Goal: Transaction & Acquisition: Purchase product/service

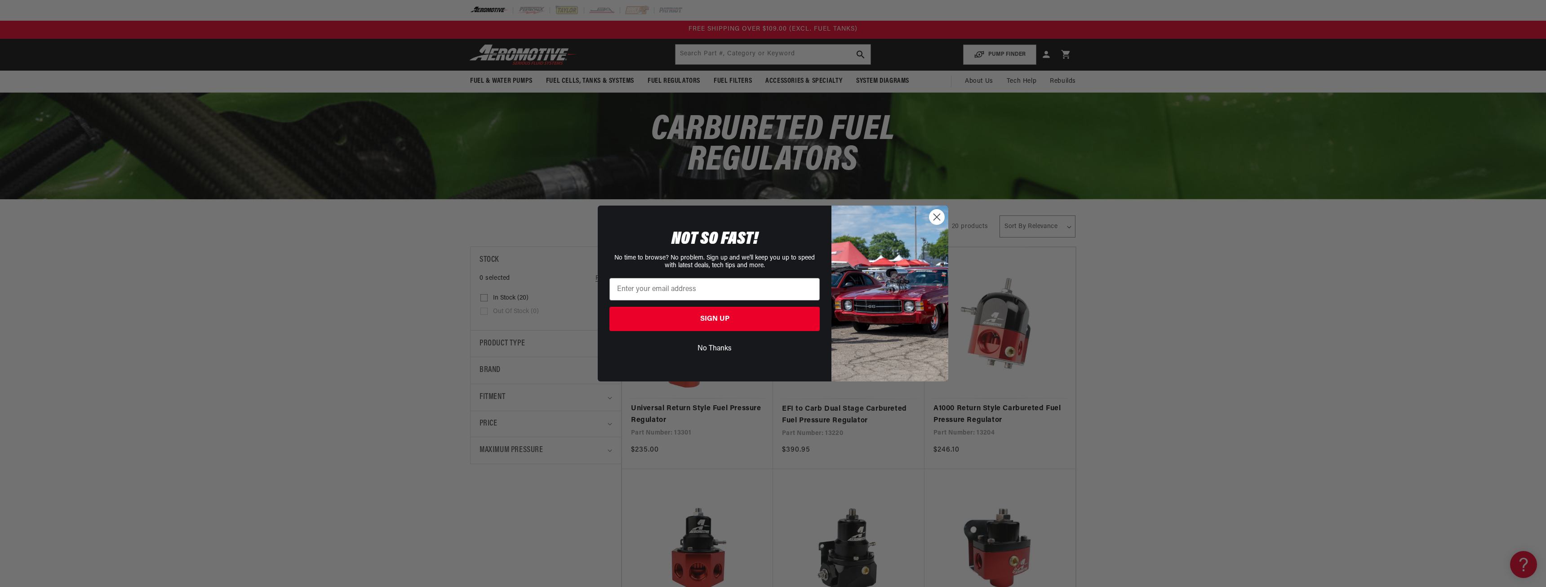
click at [943, 218] on circle "Close dialog" at bounding box center [937, 216] width 15 height 15
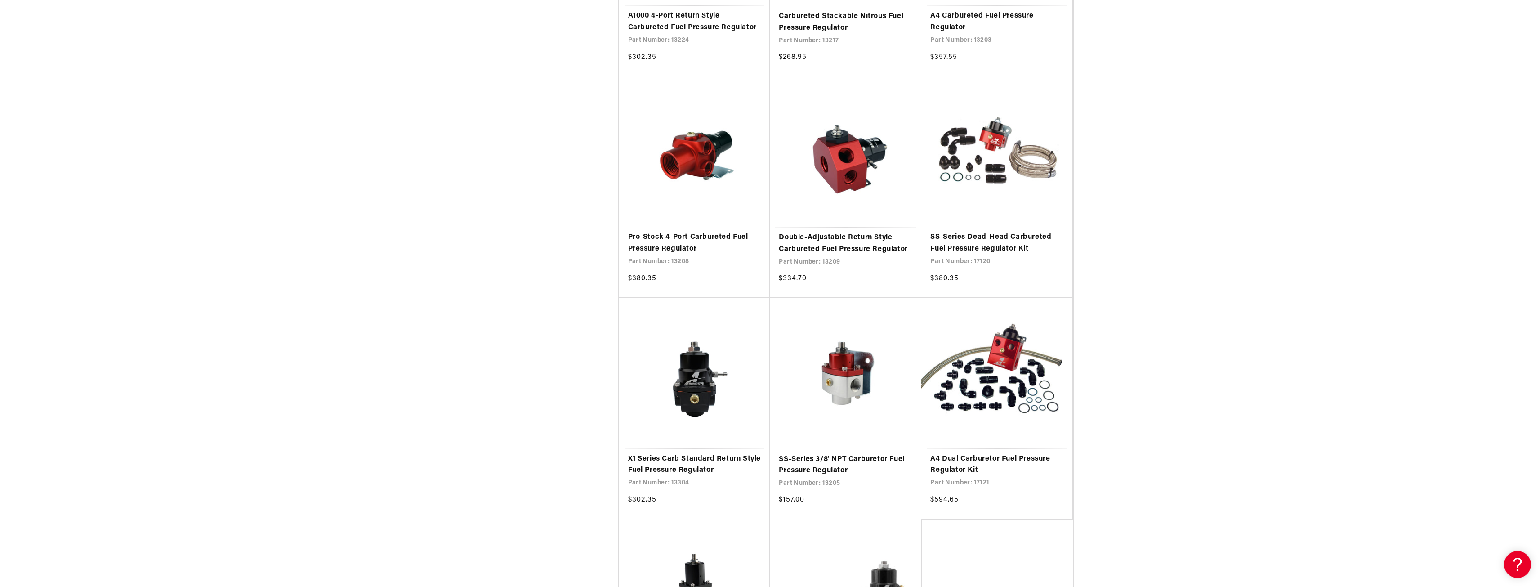
scroll to position [1074, 0]
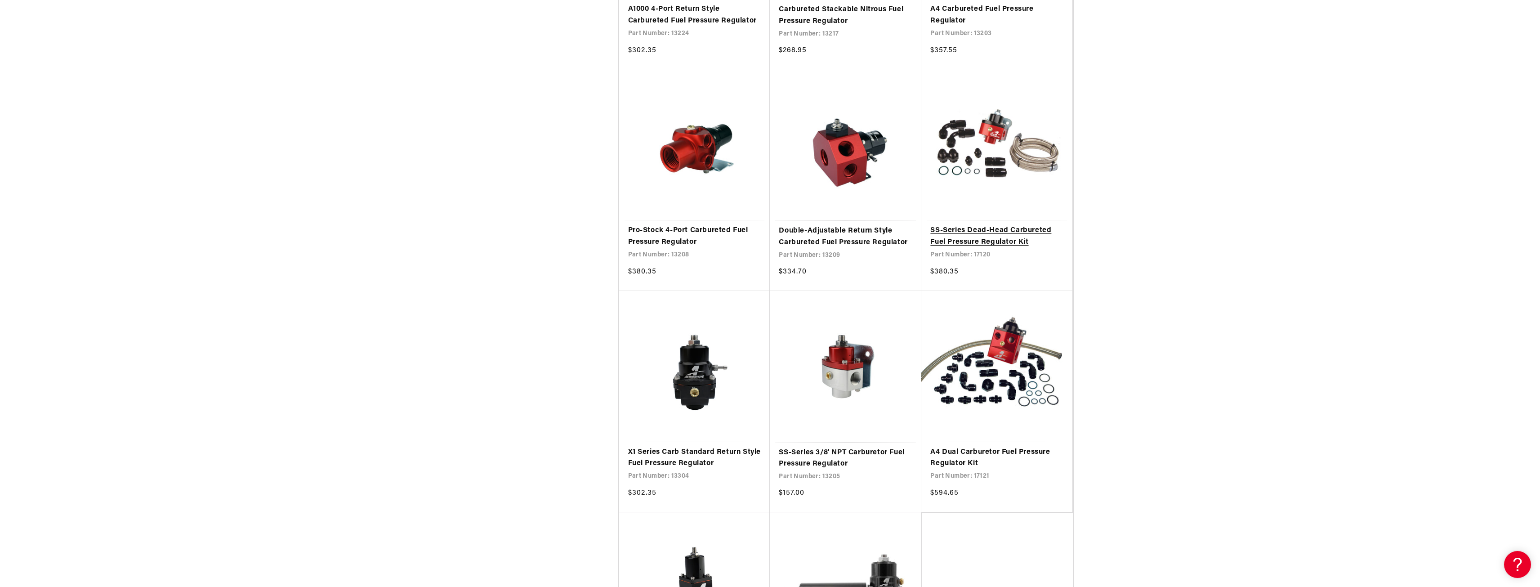
click at [981, 238] on link "SS-Series Dead-Head Carbureted Fuel Pressure Regulator Kit" at bounding box center [996, 236] width 133 height 23
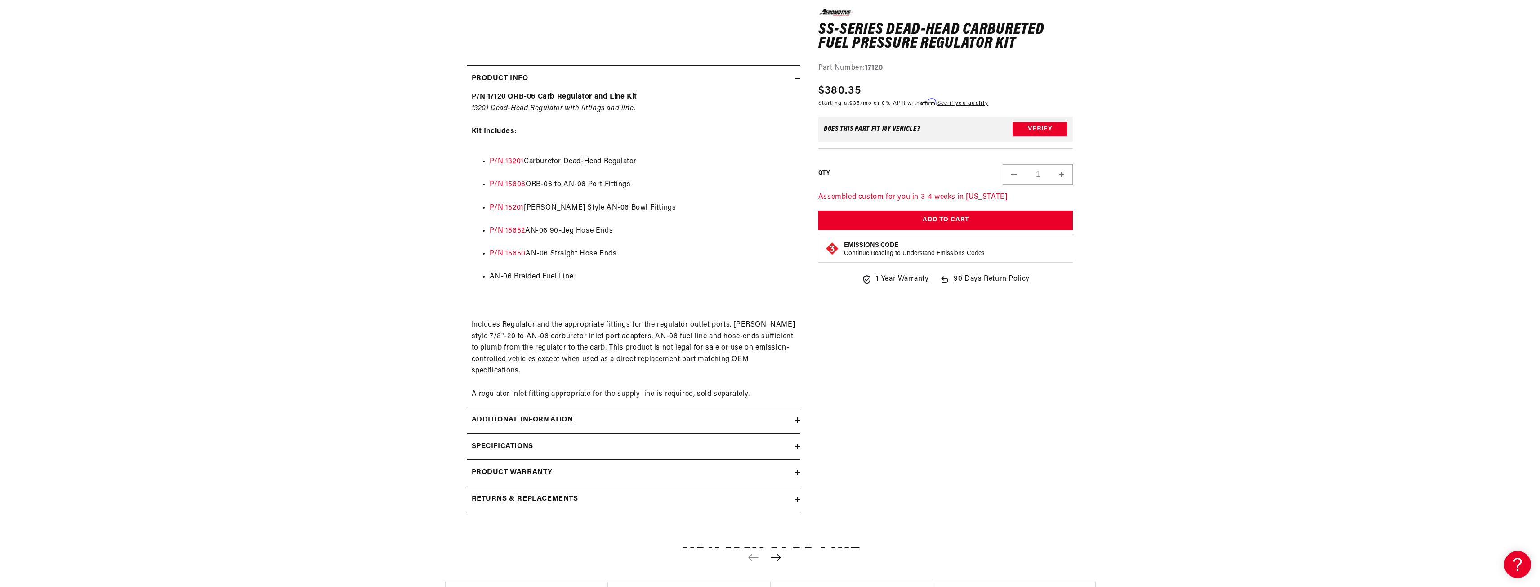
scroll to position [387, 0]
click at [521, 446] on h2 "Specifications" at bounding box center [503, 445] width 62 height 12
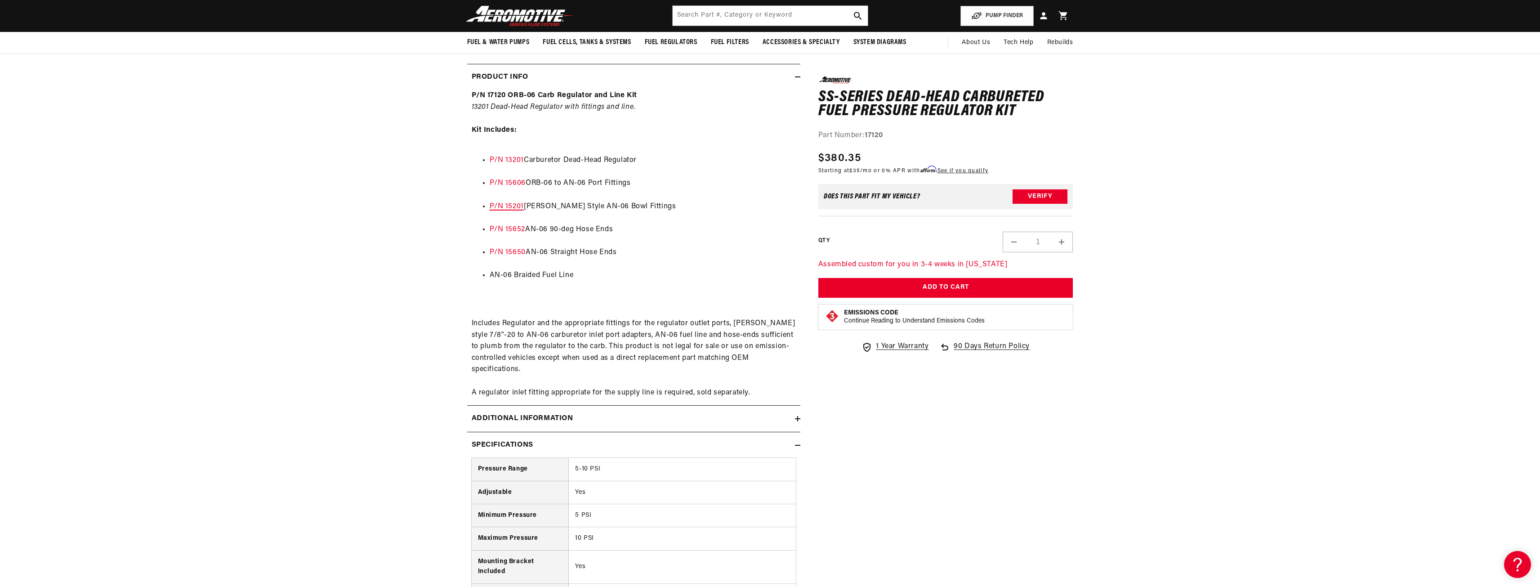
click at [515, 208] on link "P/N 15201" at bounding box center [507, 206] width 34 height 7
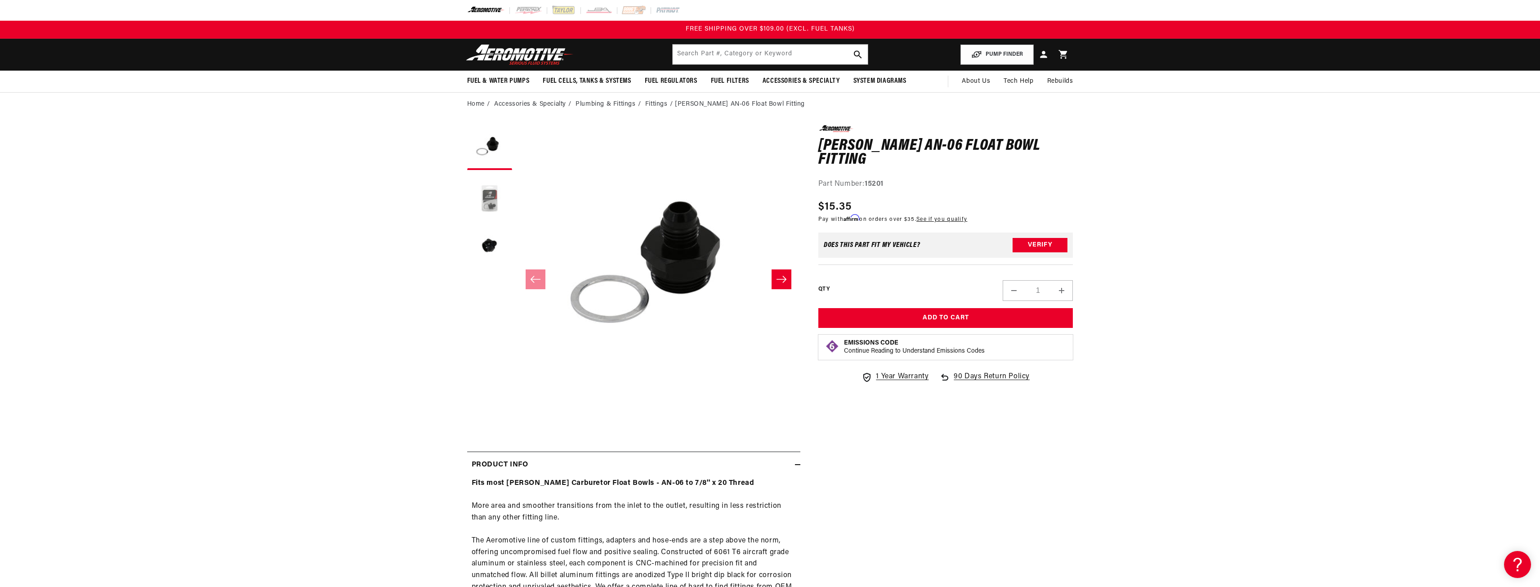
click at [494, 201] on button "Load image 2 in gallery view" at bounding box center [489, 196] width 45 height 45
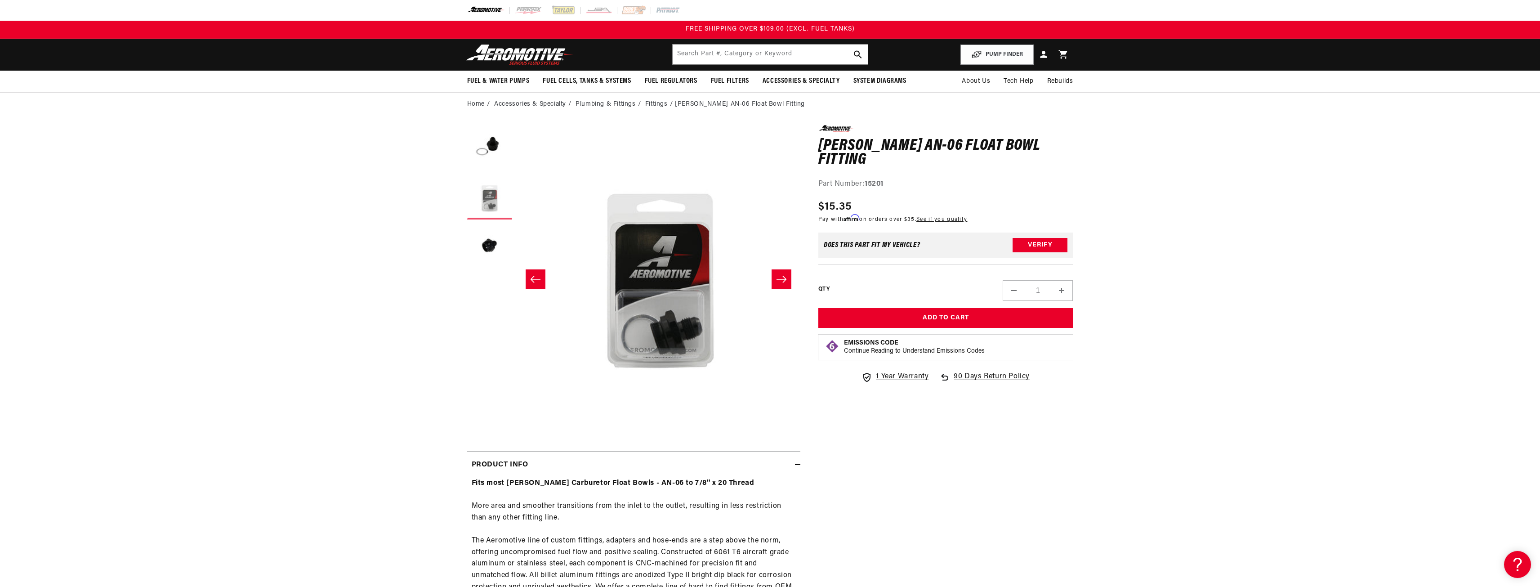
scroll to position [0, 284]
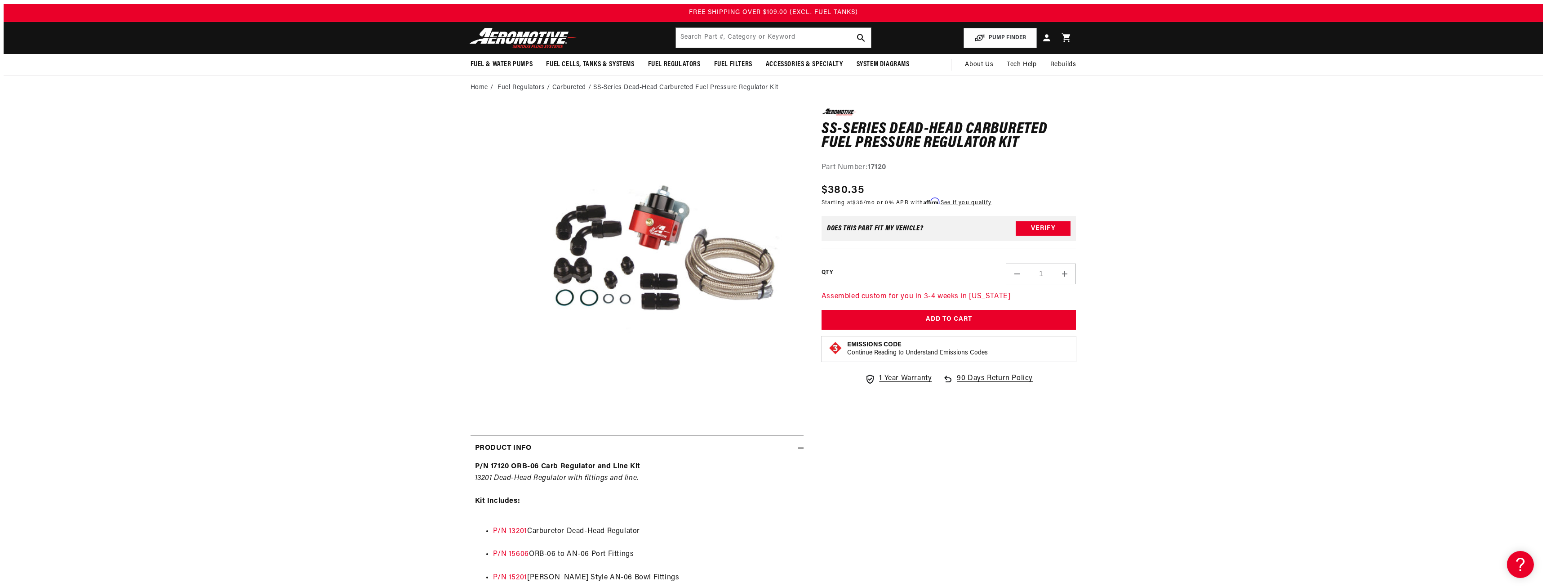
scroll to position [6, 0]
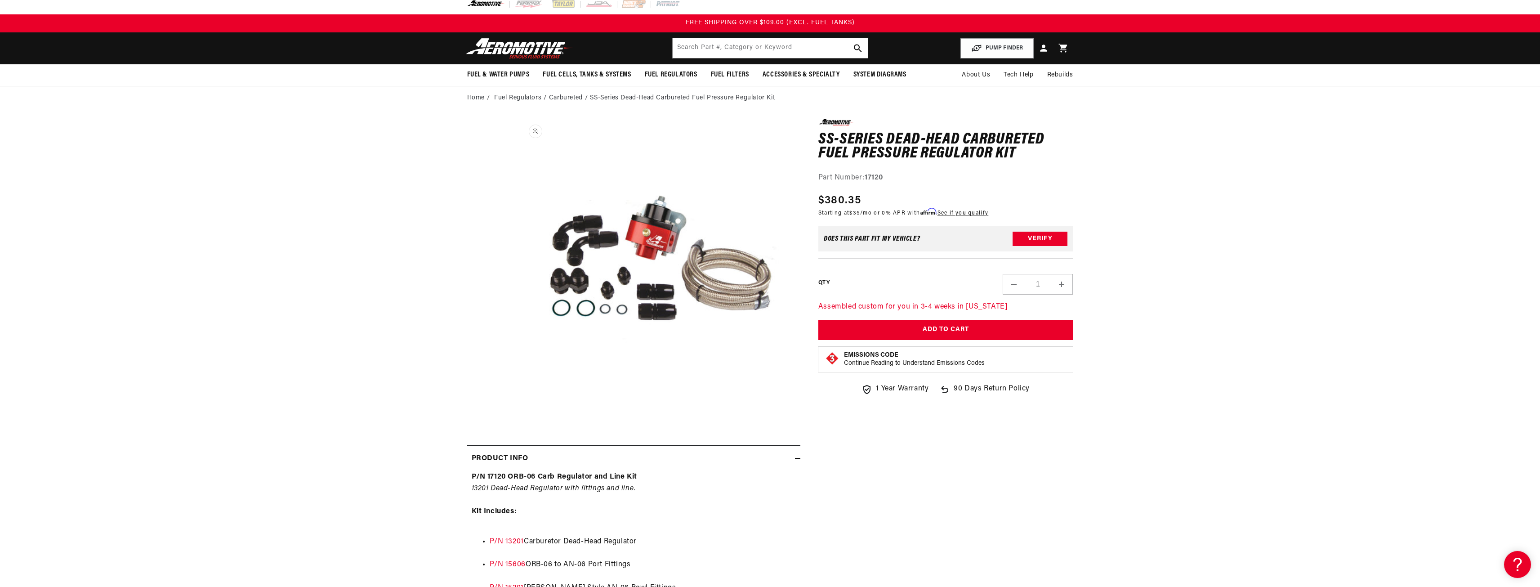
click at [516, 403] on button "Open media 1 in modal" at bounding box center [516, 403] width 0 height 0
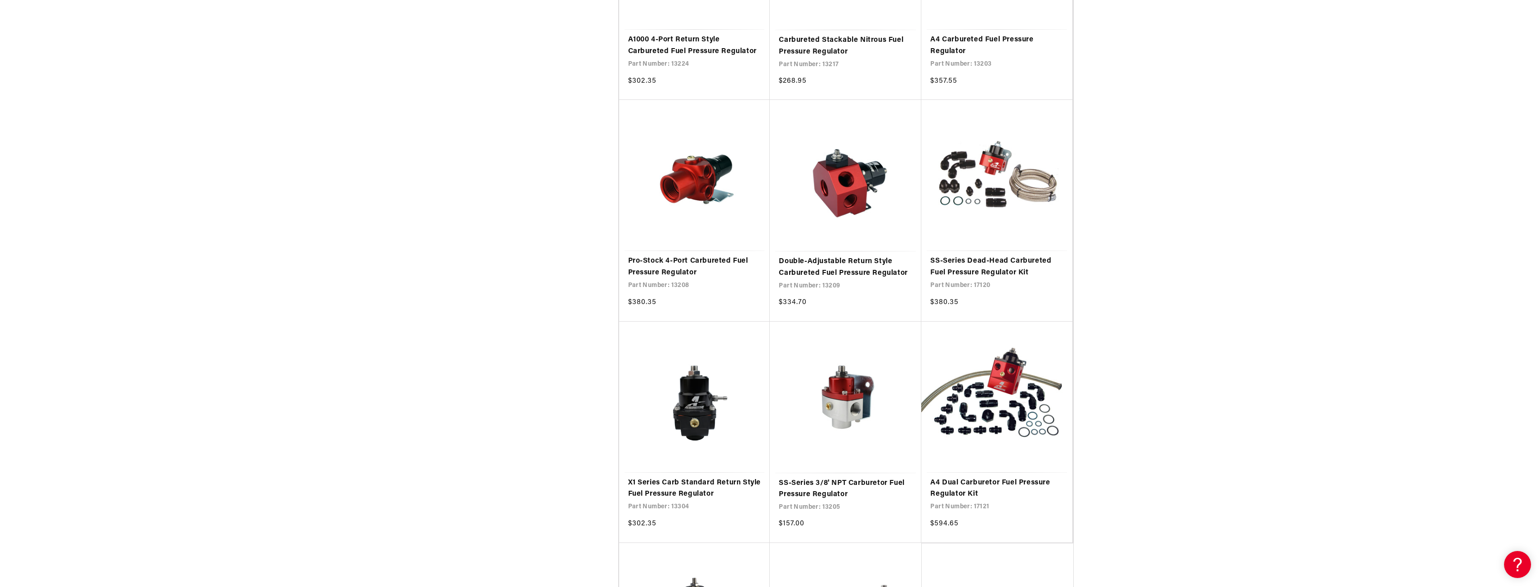
scroll to position [1048, 0]
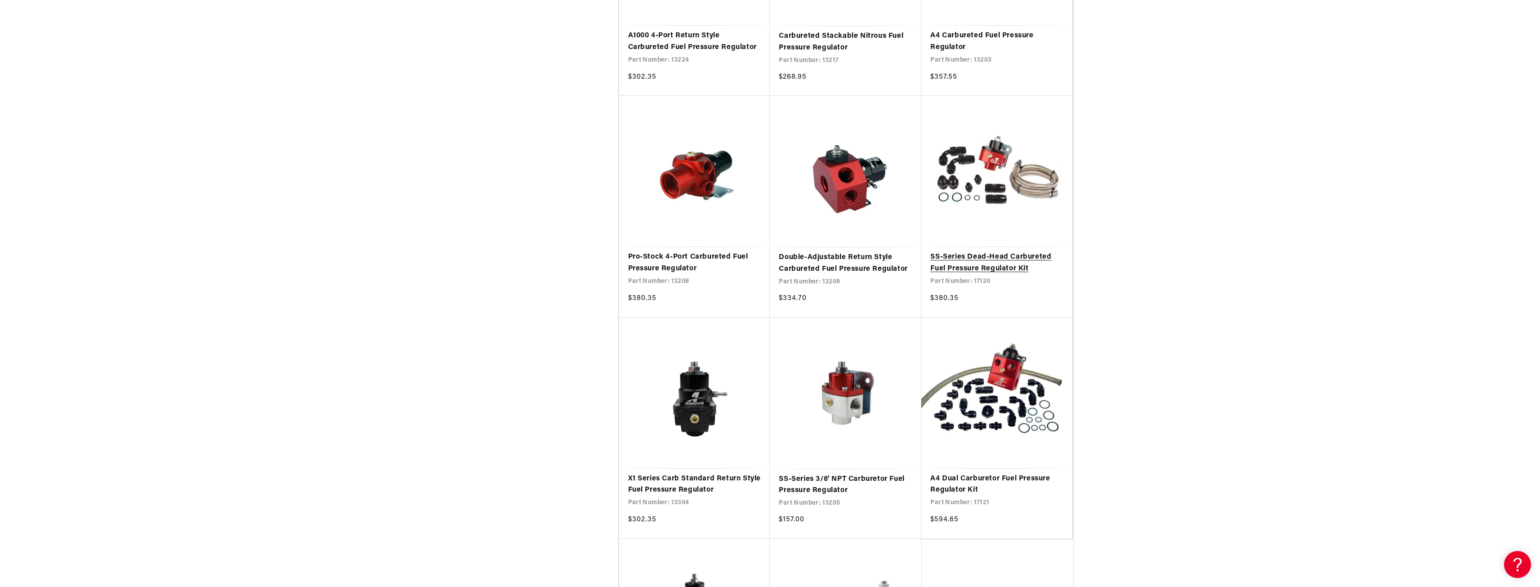
click at [1004, 264] on link "SS-Series Dead-Head Carbureted Fuel Pressure Regulator Kit" at bounding box center [996, 262] width 133 height 23
click at [1003, 251] on link "SS-Series Dead-Head Carbureted Fuel Pressure Regulator Kit" at bounding box center [996, 262] width 133 height 23
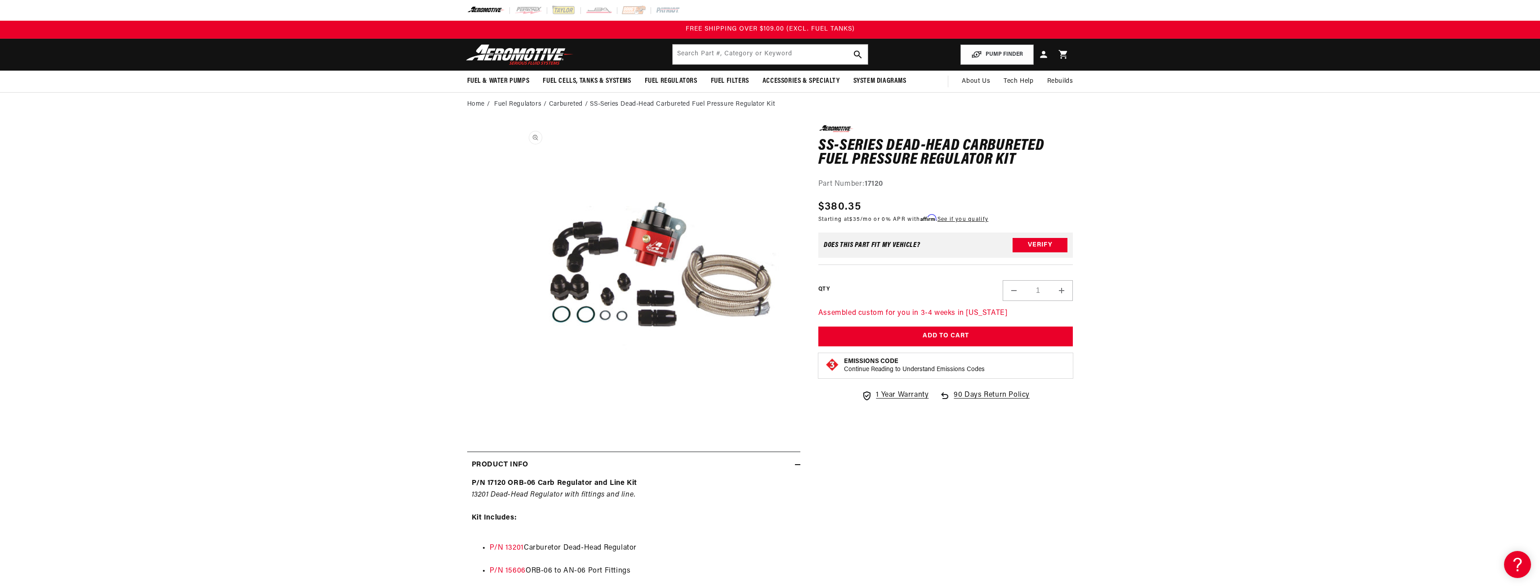
click at [516, 409] on button "Open media 1 in modal" at bounding box center [516, 409] width 0 height 0
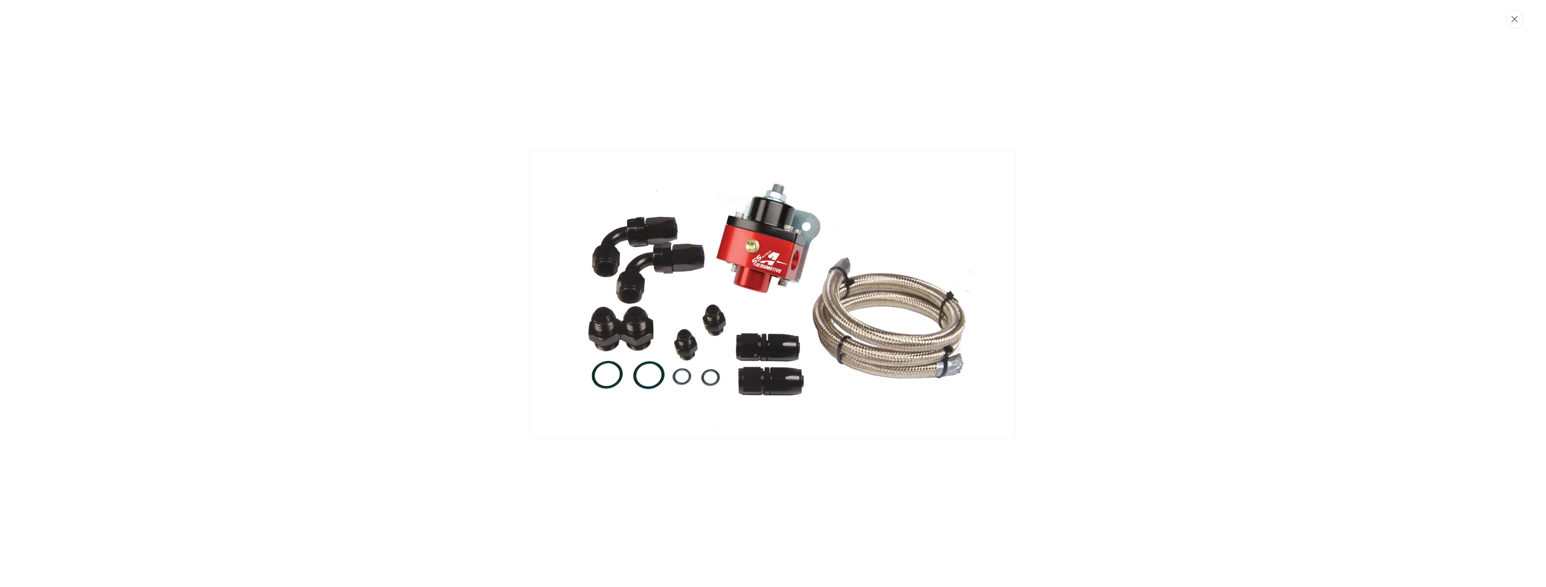
click at [1516, 19] on icon "Close" at bounding box center [1515, 19] width 6 height 7
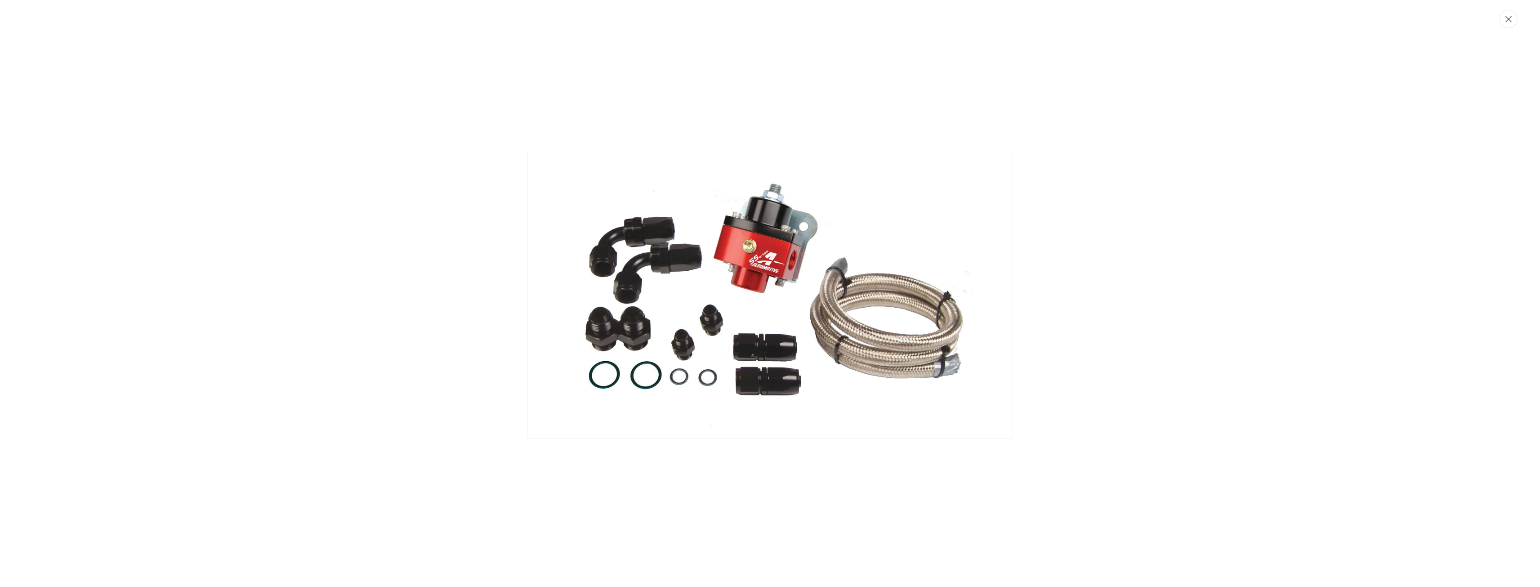
scroll to position [0, 0]
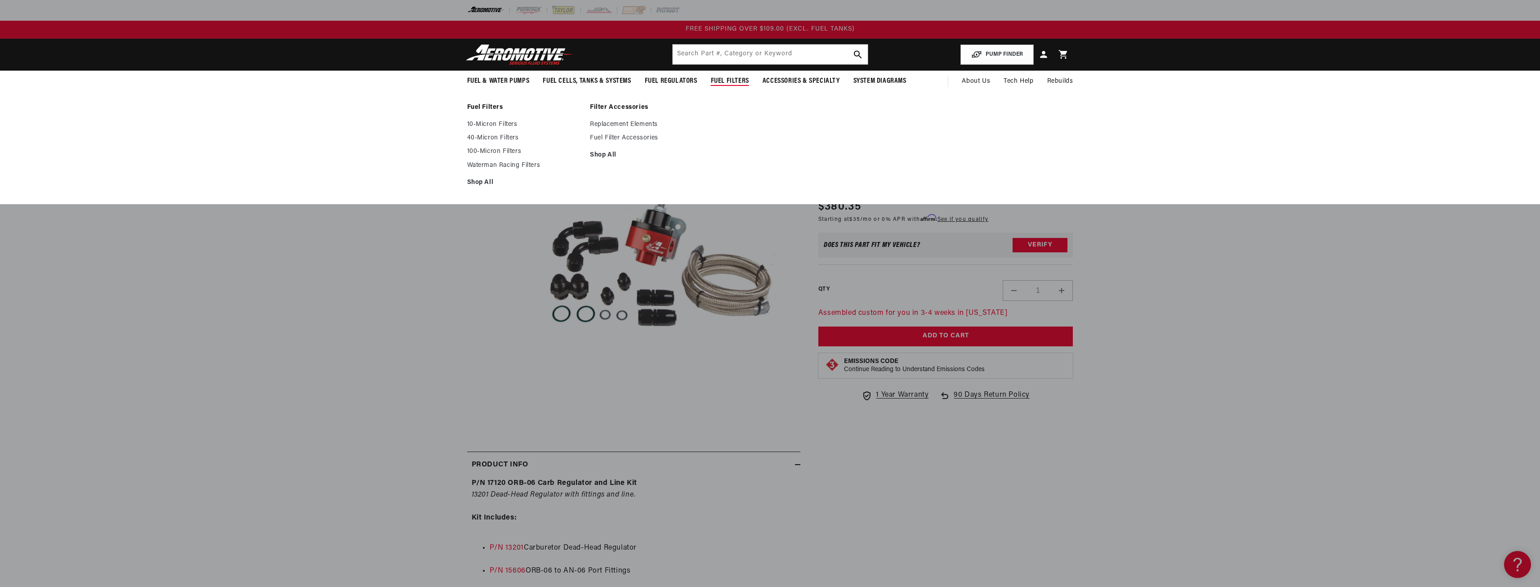
click at [728, 81] on span "Fuel Filters" at bounding box center [730, 80] width 38 height 9
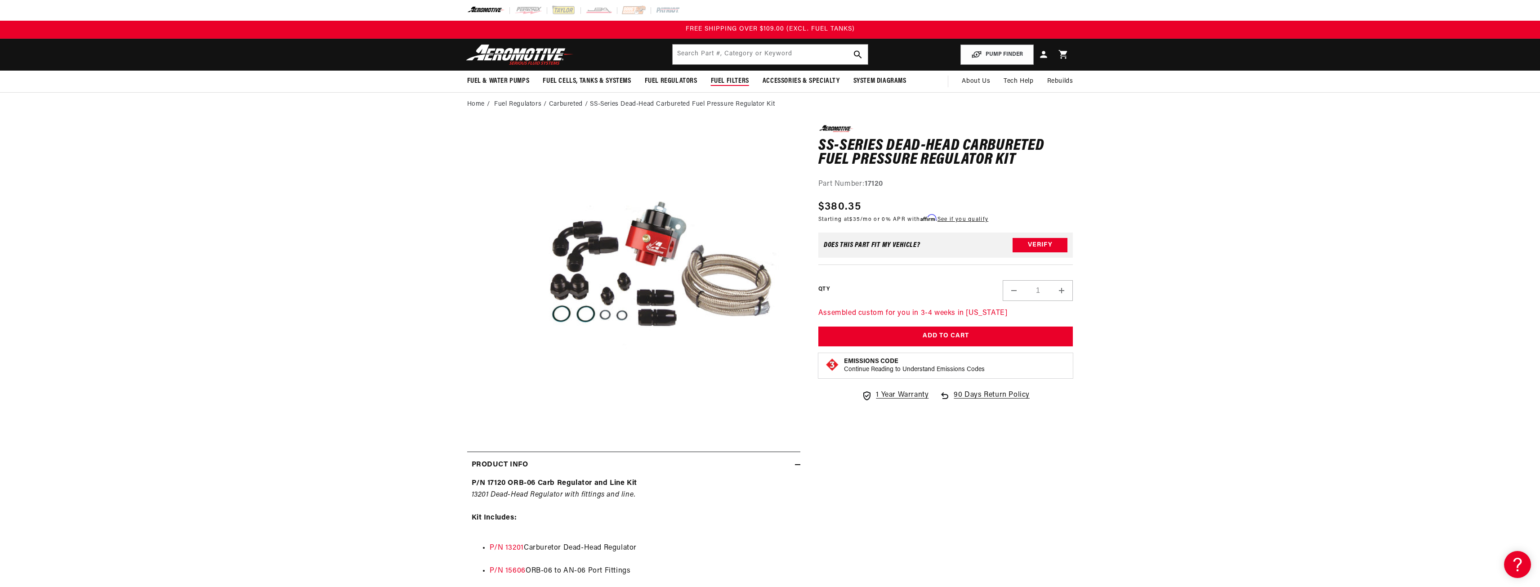
click at [728, 81] on span "Fuel Filters" at bounding box center [730, 80] width 38 height 9
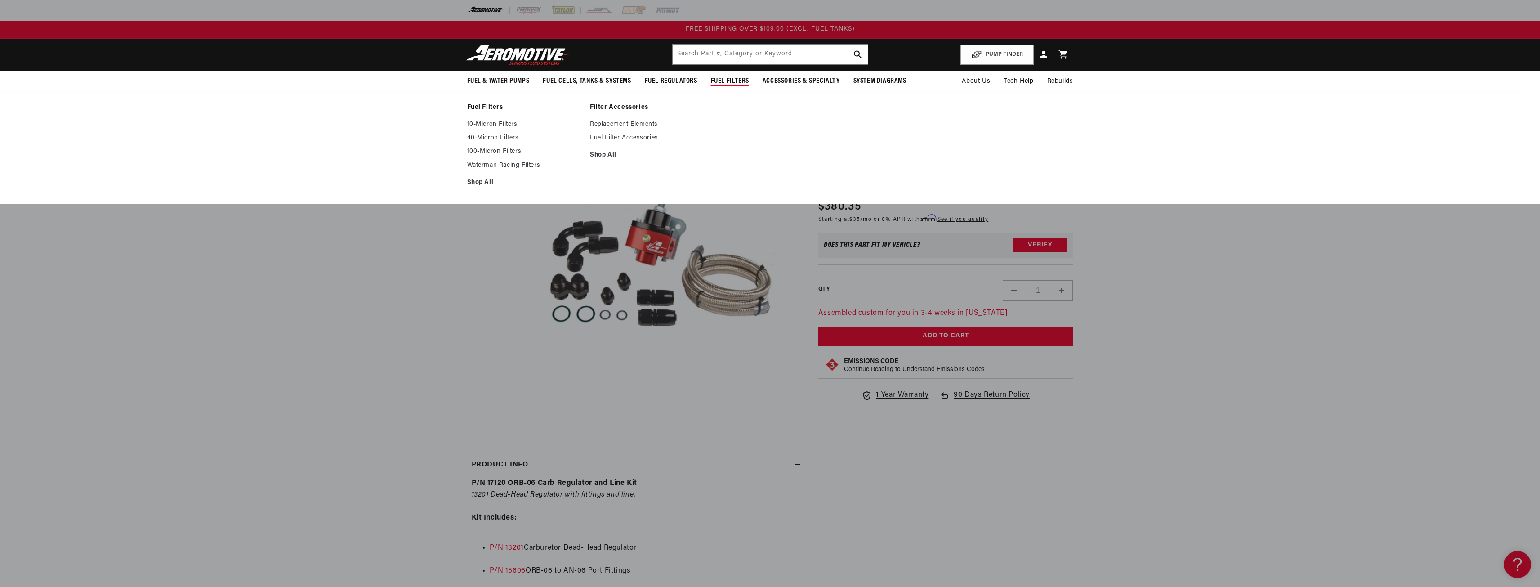
click at [728, 81] on span "Fuel Filters" at bounding box center [730, 80] width 38 height 9
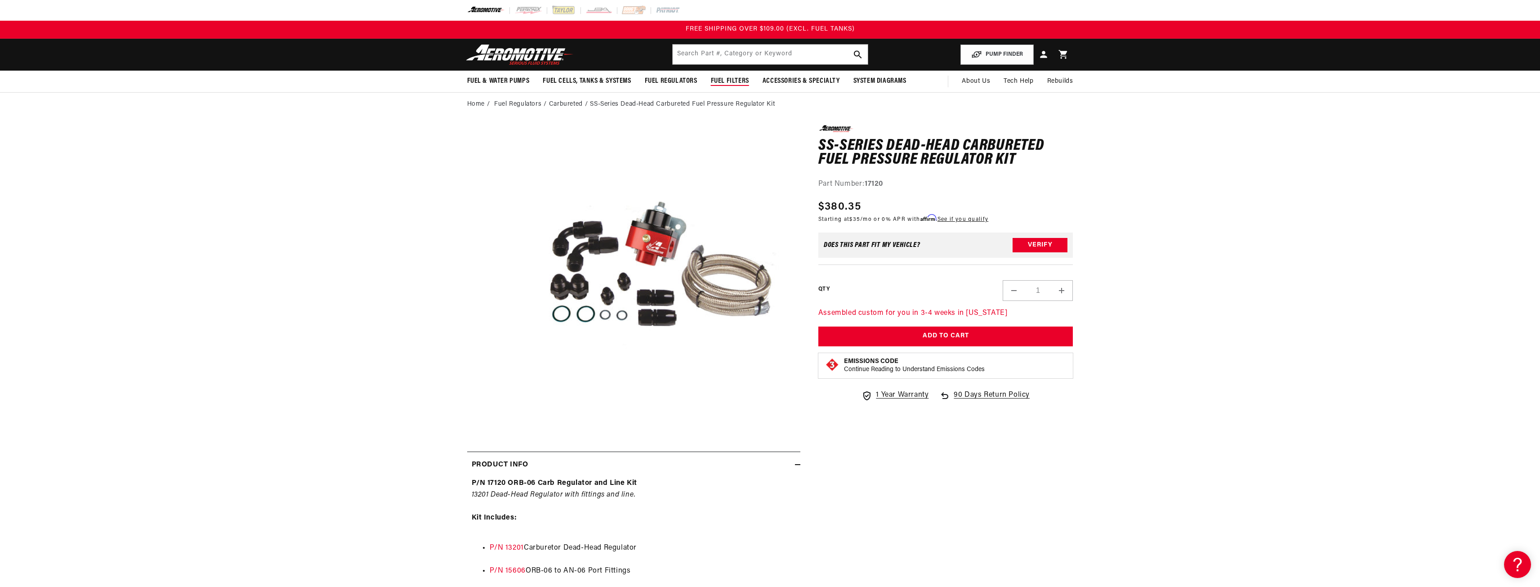
click at [742, 79] on span "Fuel Filters" at bounding box center [730, 80] width 38 height 9
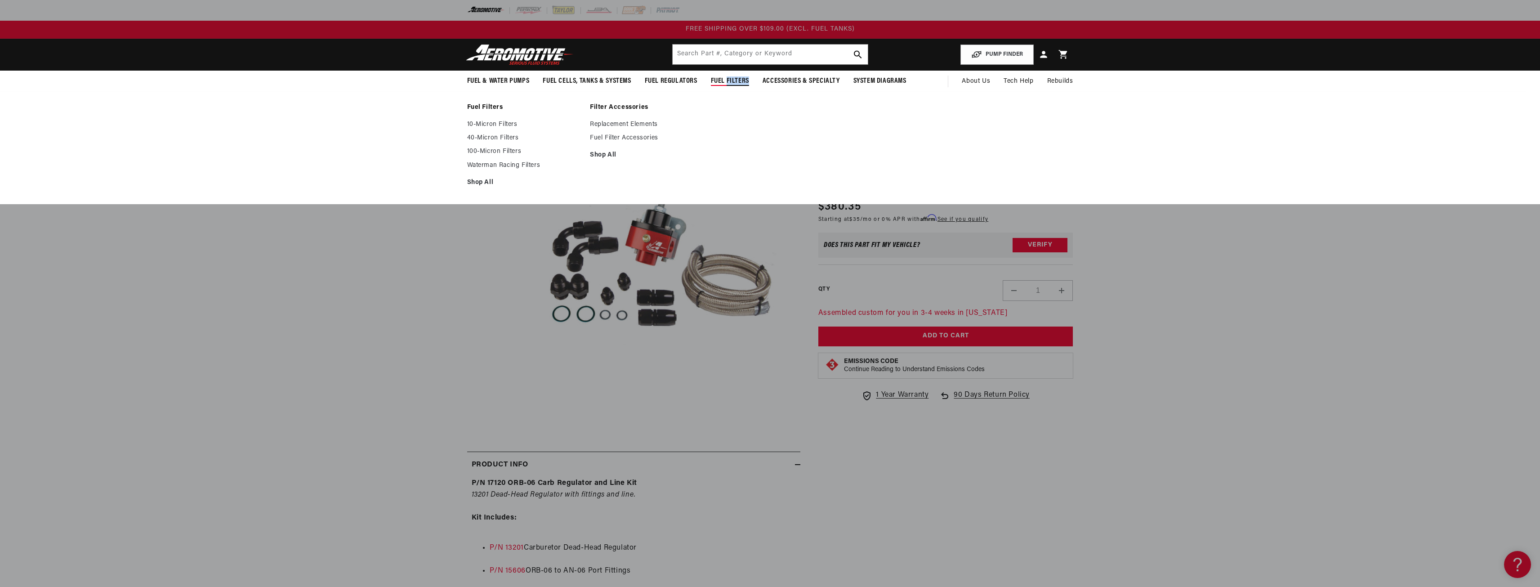
click at [742, 79] on span "Fuel Filters" at bounding box center [730, 80] width 38 height 9
